Goal: Use online tool/utility

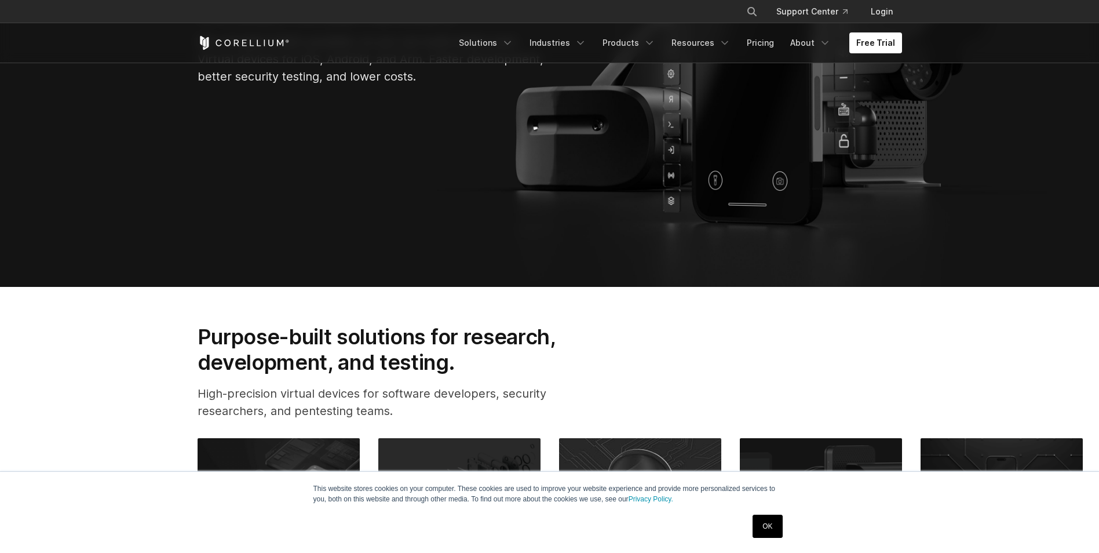
scroll to position [290, 0]
click at [755, 527] on link "OK" at bounding box center [768, 526] width 30 height 23
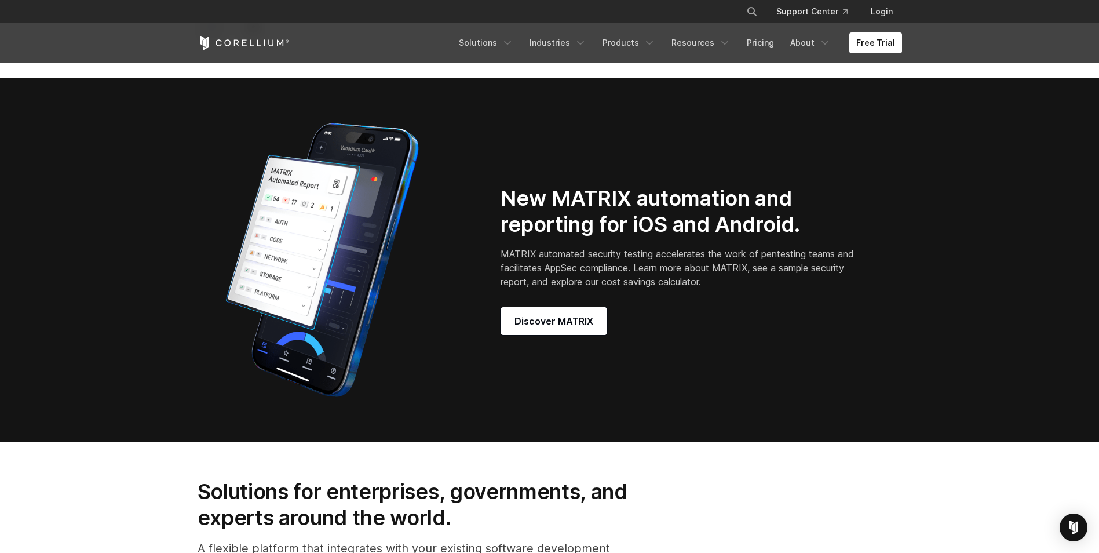
scroll to position [985, 0]
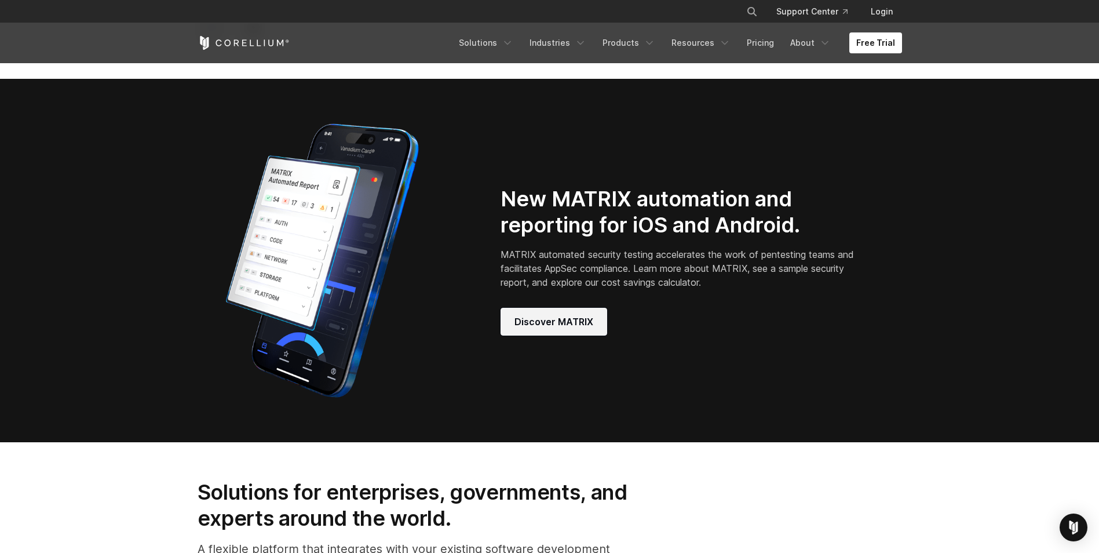
click at [567, 336] on link "Discover MATRIX" at bounding box center [554, 322] width 107 height 28
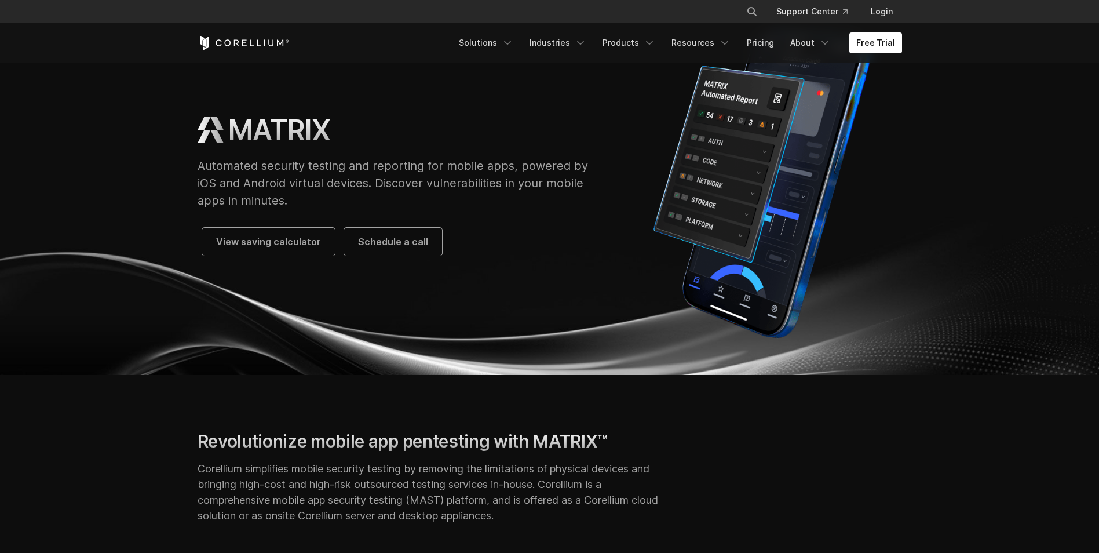
scroll to position [58, 0]
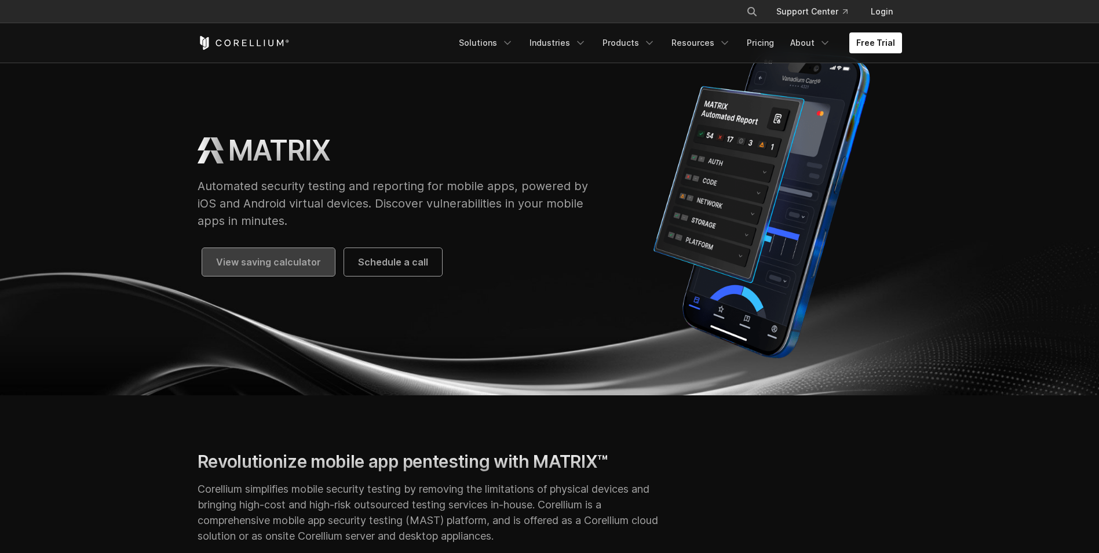
click at [322, 268] on link "View saving calculator" at bounding box center [268, 262] width 133 height 28
